Goal: Task Accomplishment & Management: Use online tool/utility

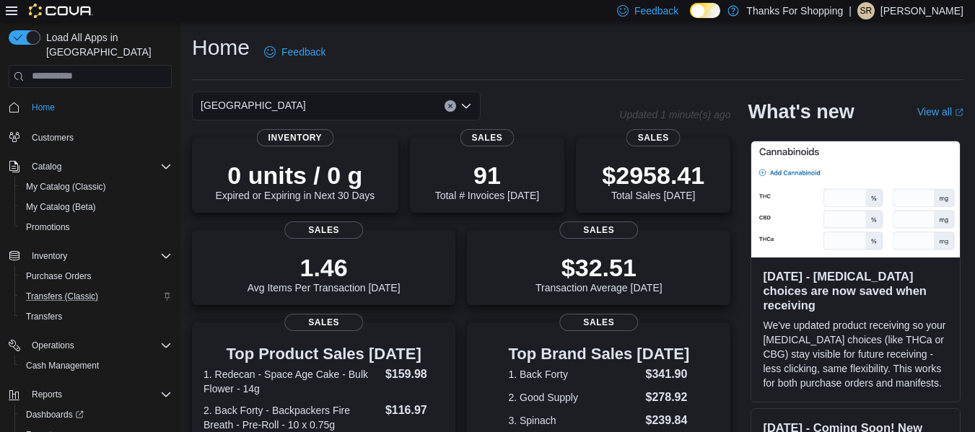
scroll to position [37, 0]
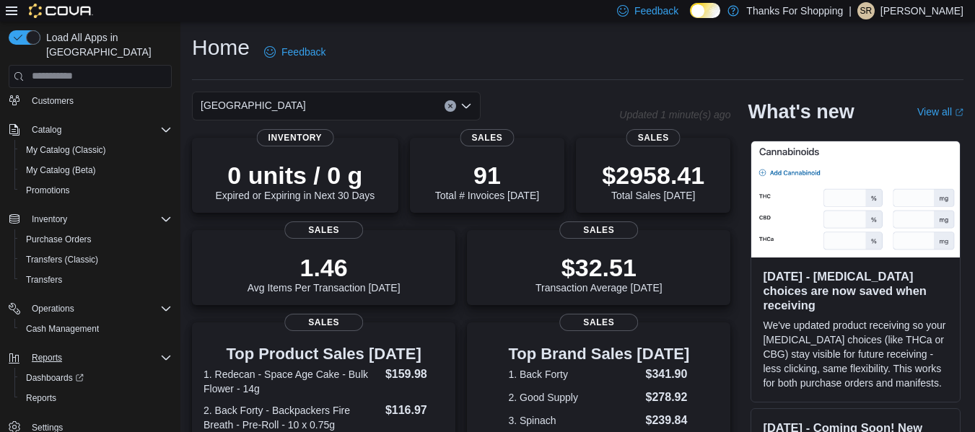
click at [75, 349] on div "Reports" at bounding box center [99, 357] width 146 height 17
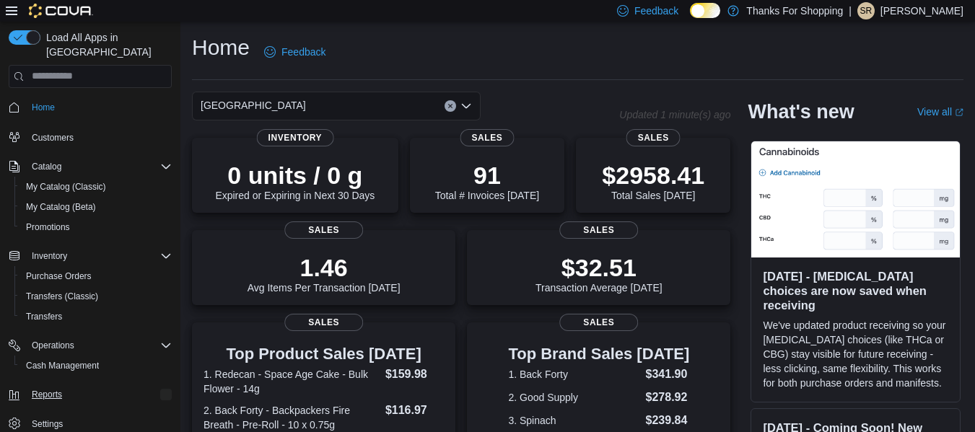
scroll to position [0, 0]
click at [67, 386] on button "Reports" at bounding box center [47, 394] width 42 height 17
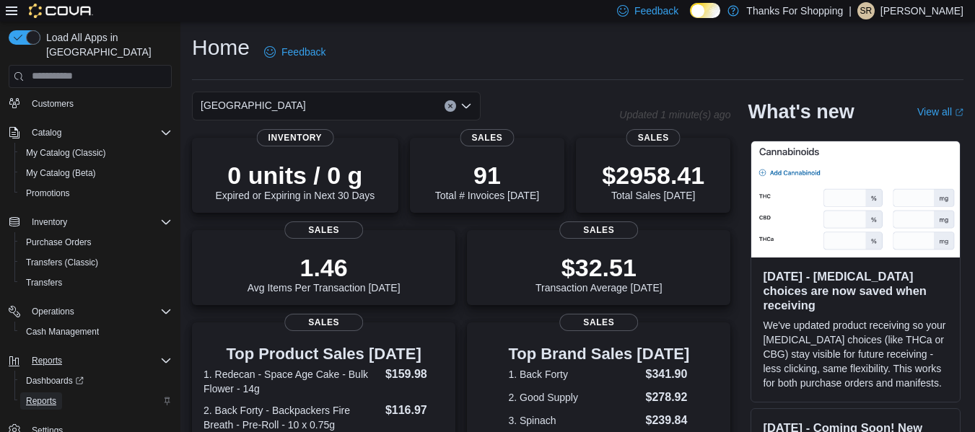
click at [48, 396] on span "Reports" at bounding box center [41, 402] width 30 height 12
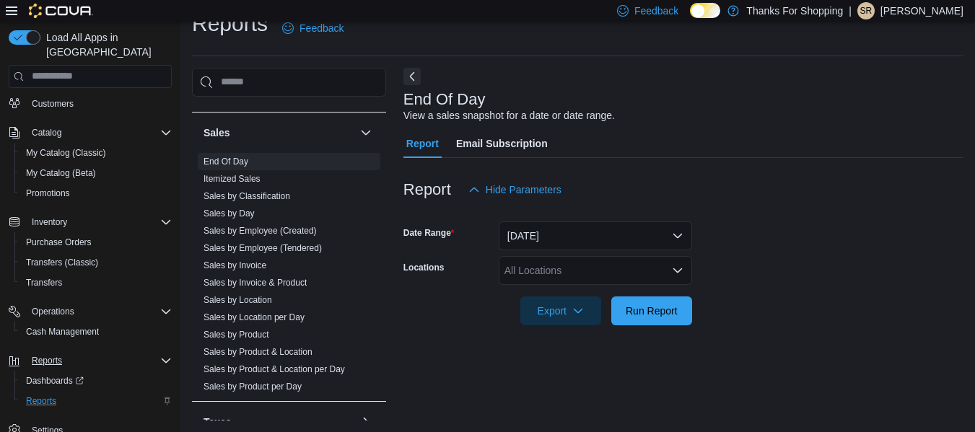
scroll to position [633, 0]
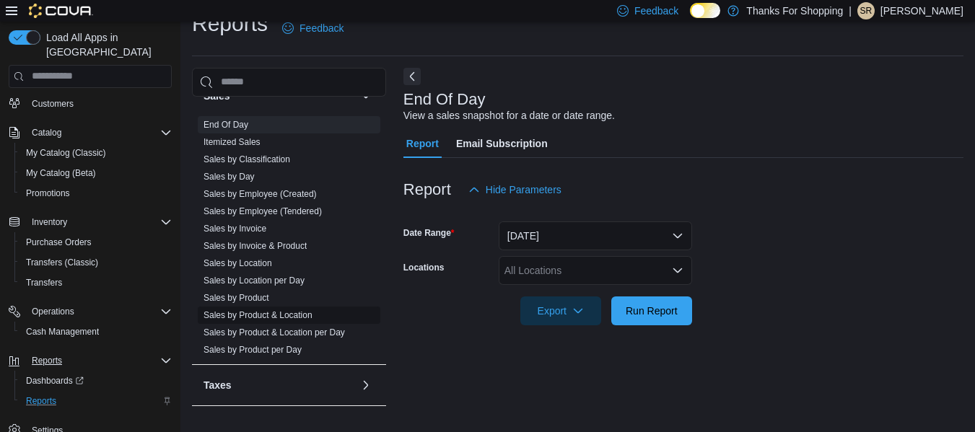
click at [301, 311] on link "Sales by Product & Location" at bounding box center [258, 315] width 109 height 10
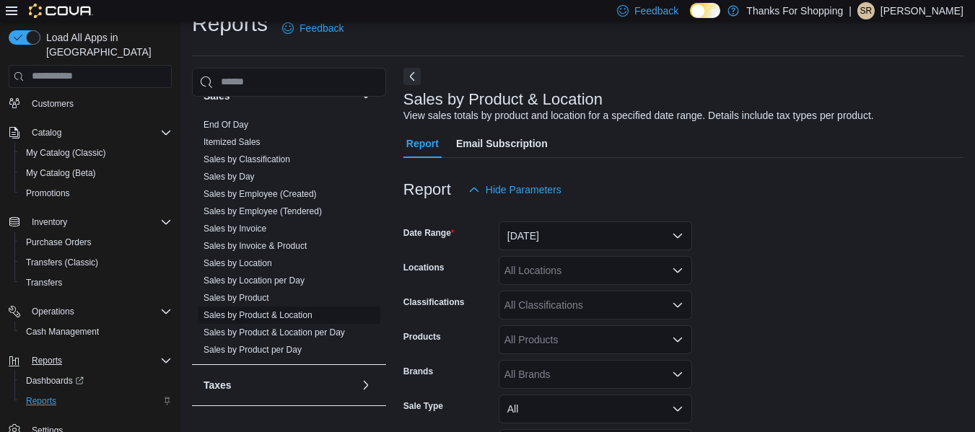
scroll to position [33, 0]
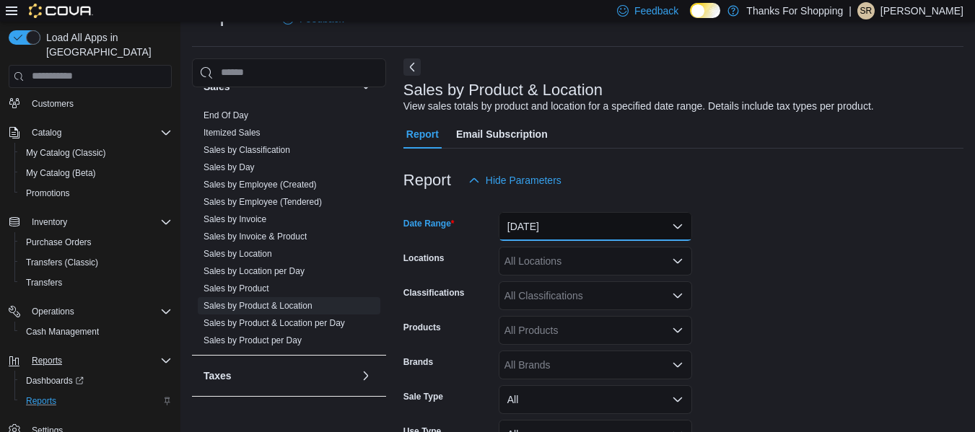
click at [558, 222] on button "[DATE]" at bounding box center [595, 226] width 193 height 29
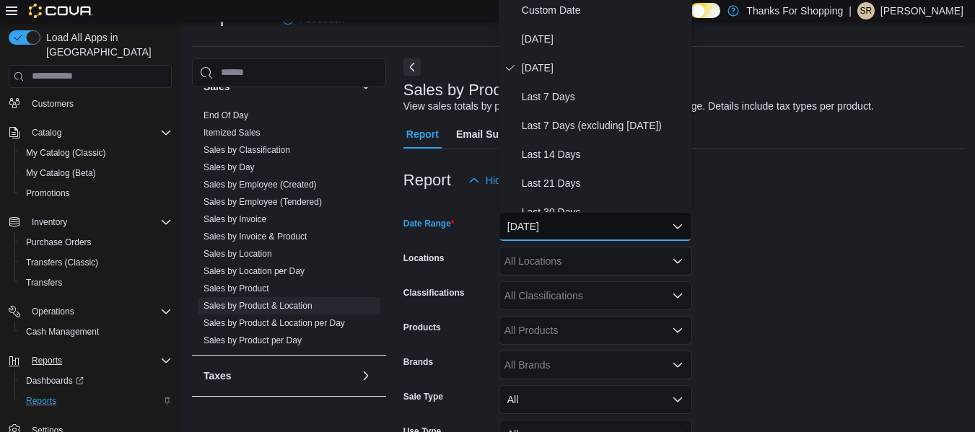
scroll to position [29, 0]
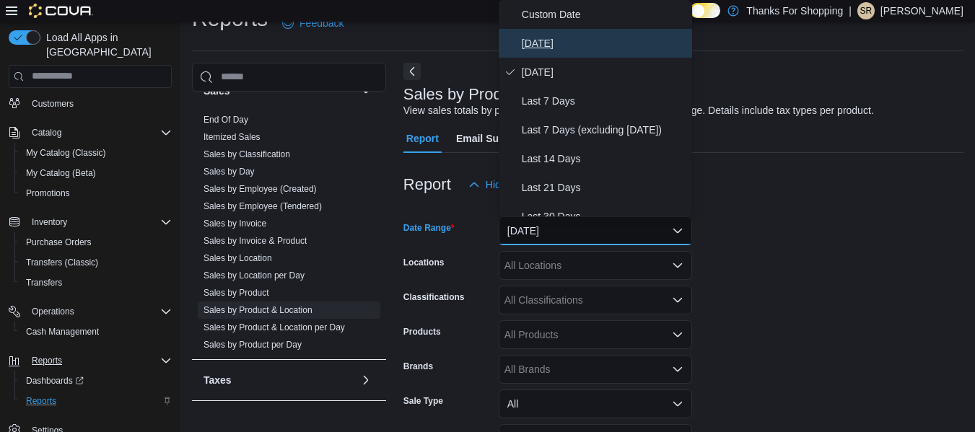
click at [541, 35] on span "[DATE]" at bounding box center [604, 43] width 165 height 17
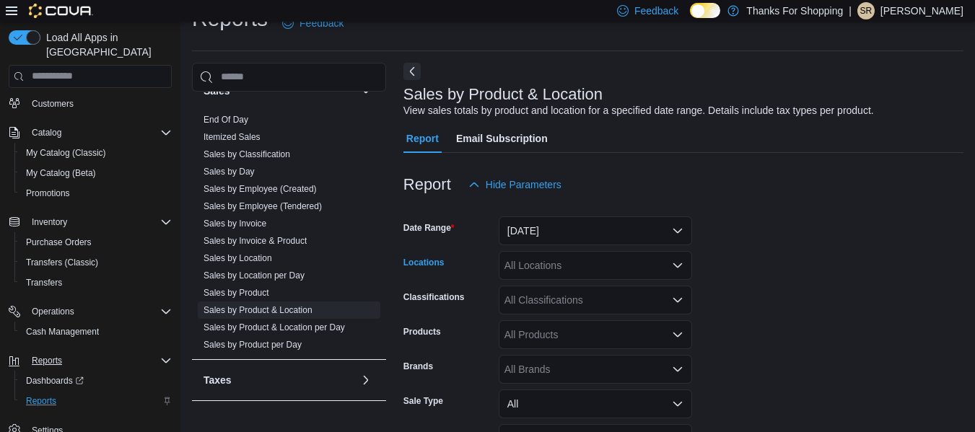
click at [533, 271] on div "All Locations" at bounding box center [595, 265] width 193 height 29
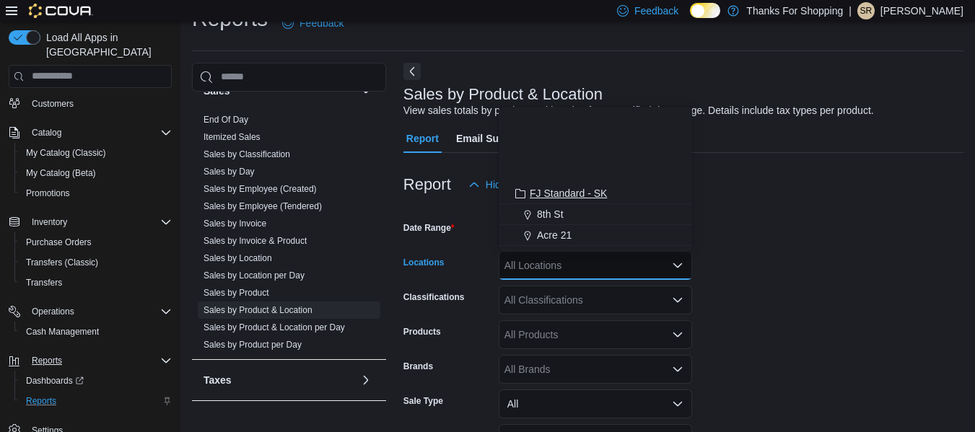
scroll to position [219, 0]
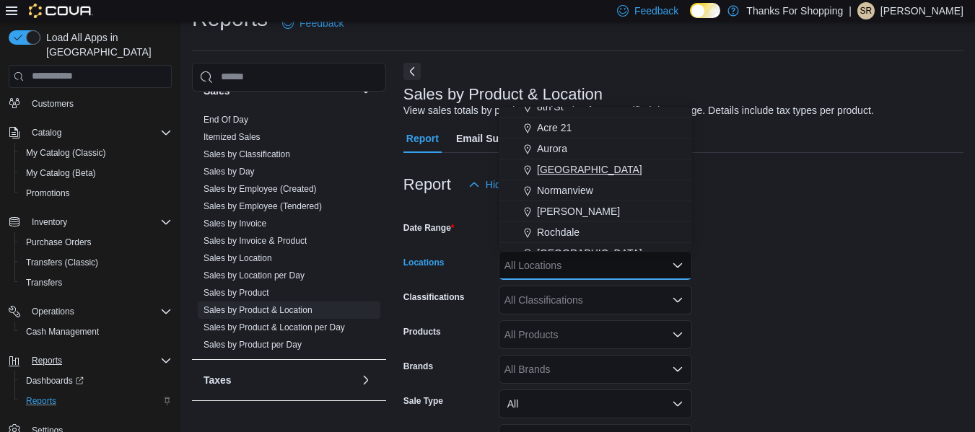
click at [561, 170] on span "[GEOGRAPHIC_DATA]" at bounding box center [589, 169] width 105 height 14
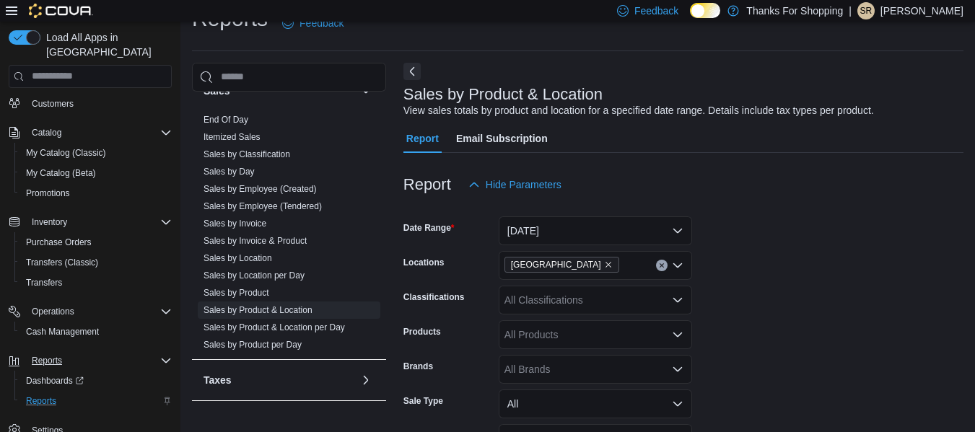
click at [776, 228] on form "Date Range [DATE] Locations Harbour Landing Classifications All Classifications…" at bounding box center [684, 363] width 560 height 329
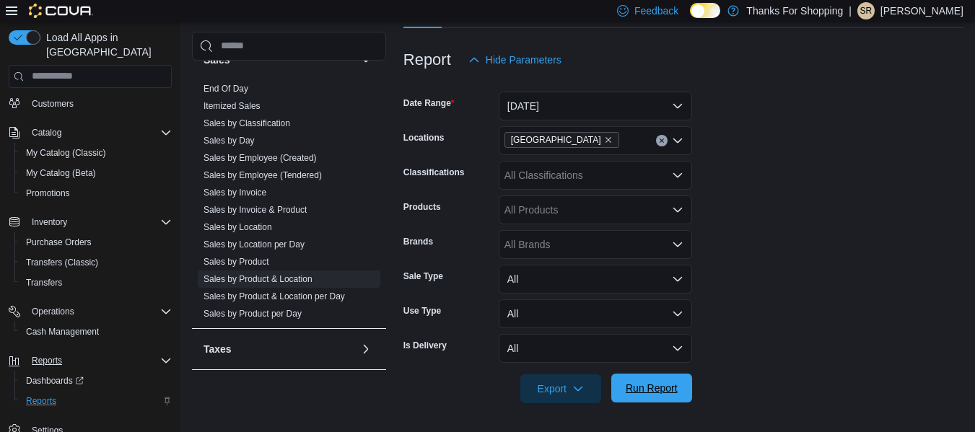
click at [655, 391] on span "Run Report" at bounding box center [652, 388] width 52 height 14
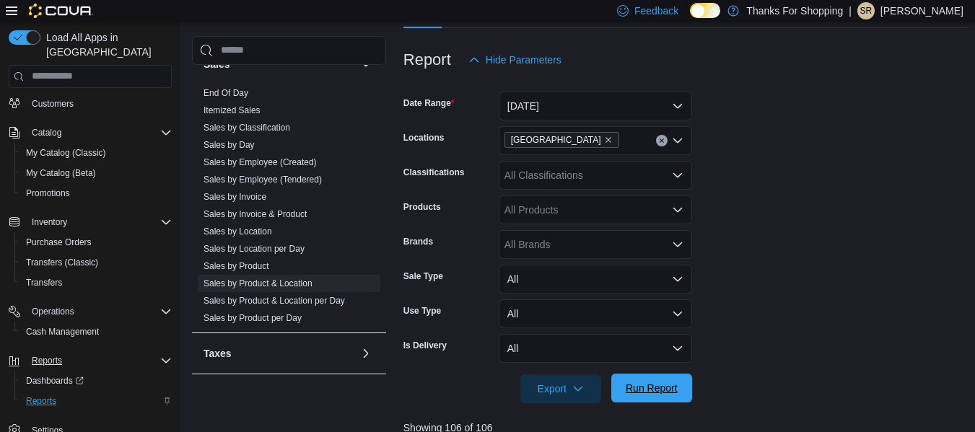
scroll to position [291, 0]
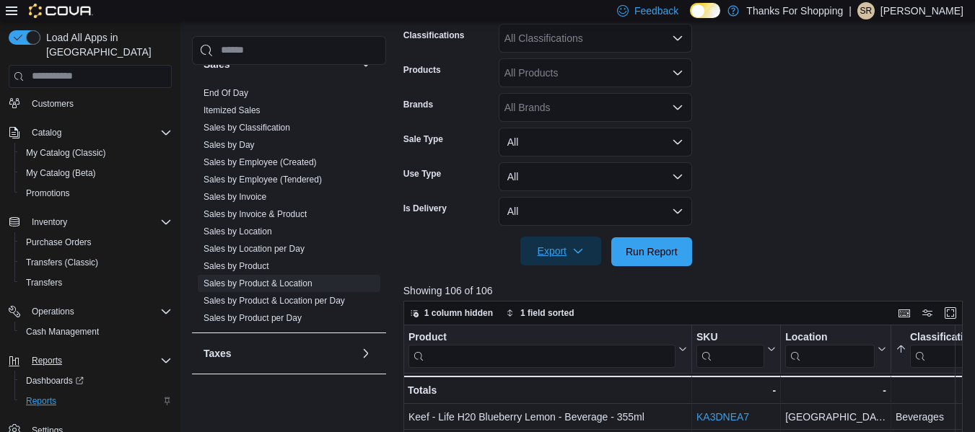
click at [575, 248] on icon "button" at bounding box center [578, 251] width 12 height 12
click at [571, 279] on span "Export to Excel" at bounding box center [563, 281] width 65 height 12
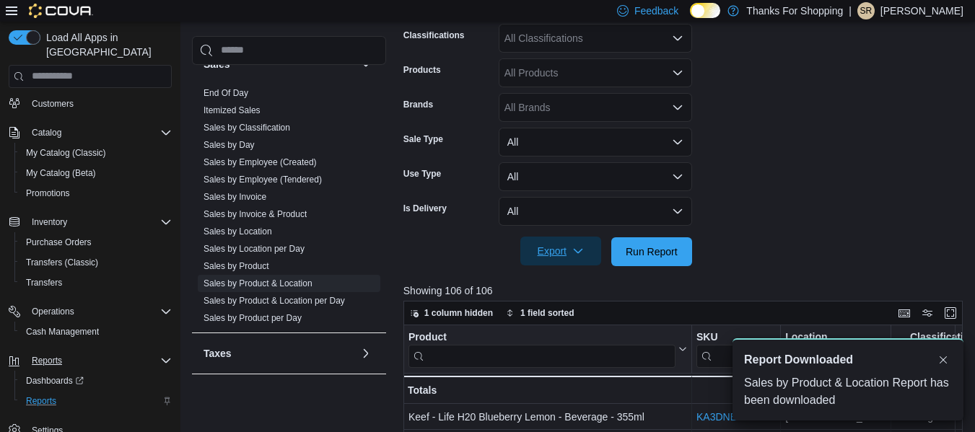
scroll to position [0, 0]
